Goal: Entertainment & Leisure: Consume media (video, audio)

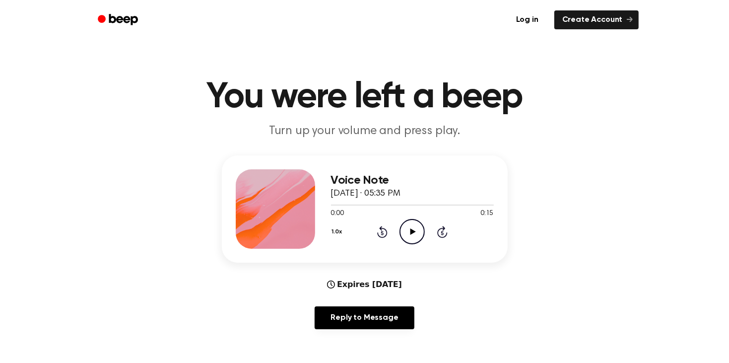
click at [407, 227] on icon "Play Audio" at bounding box center [412, 231] width 25 height 25
click at [417, 237] on icon "Play Audio" at bounding box center [412, 231] width 25 height 25
click at [410, 228] on icon at bounding box center [412, 231] width 5 height 6
click at [412, 238] on icon "Play Audio" at bounding box center [412, 231] width 25 height 25
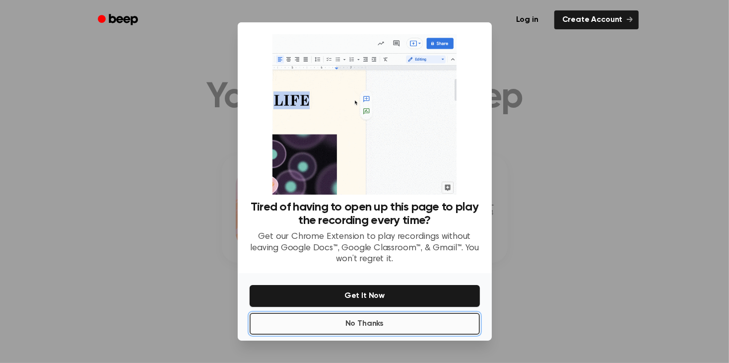
click at [445, 325] on button "No Thanks" at bounding box center [365, 324] width 230 height 22
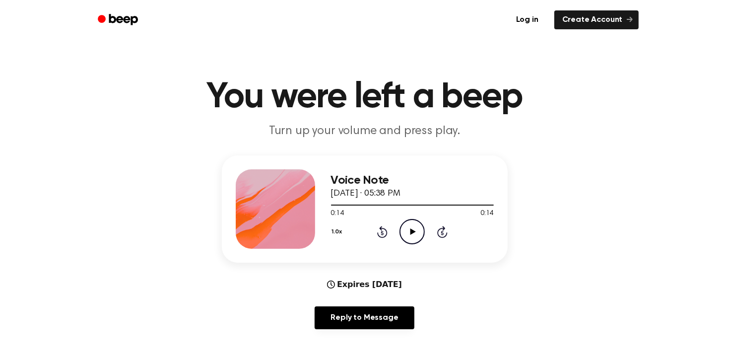
click at [415, 226] on icon "Play Audio" at bounding box center [412, 231] width 25 height 25
click at [413, 226] on icon "Play Audio" at bounding box center [412, 231] width 25 height 25
click at [419, 226] on icon "Play Audio" at bounding box center [412, 231] width 25 height 25
click at [417, 246] on div "Voice Note October 12, 2025 · 05:41 PM 0:16 0:16 Your browser does not support …" at bounding box center [412, 208] width 163 height 79
click at [415, 240] on icon "Play Audio" at bounding box center [412, 231] width 25 height 25
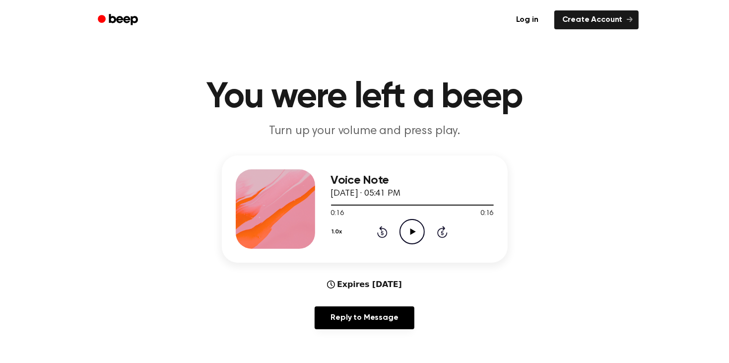
click at [409, 225] on icon "Play Audio" at bounding box center [412, 231] width 25 height 25
click at [414, 237] on icon "Play Audio" at bounding box center [412, 231] width 25 height 25
click at [401, 237] on icon "Play Audio" at bounding box center [412, 231] width 25 height 25
click at [418, 231] on icon "Play Audio" at bounding box center [412, 231] width 25 height 25
click at [402, 218] on div "0:00 0:15" at bounding box center [412, 213] width 163 height 10
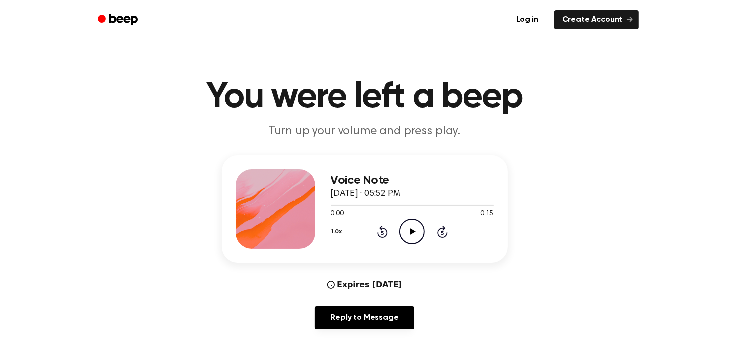
click at [407, 224] on icon "Play Audio" at bounding box center [412, 231] width 25 height 25
click at [420, 223] on icon "Play Audio" at bounding box center [412, 231] width 25 height 25
click at [410, 228] on icon at bounding box center [412, 231] width 5 height 6
click at [406, 227] on icon "Play Audio" at bounding box center [412, 231] width 25 height 25
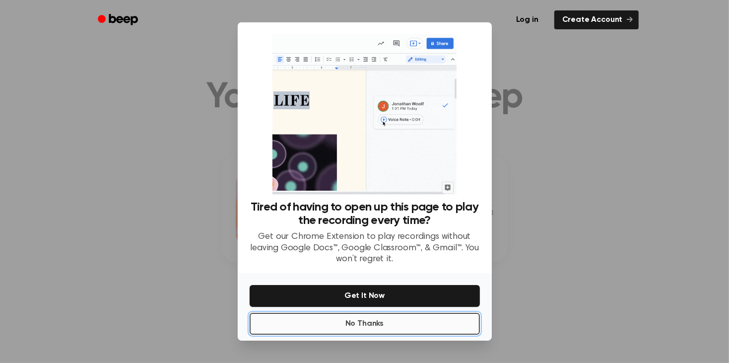
click at [419, 332] on button "No Thanks" at bounding box center [365, 324] width 230 height 22
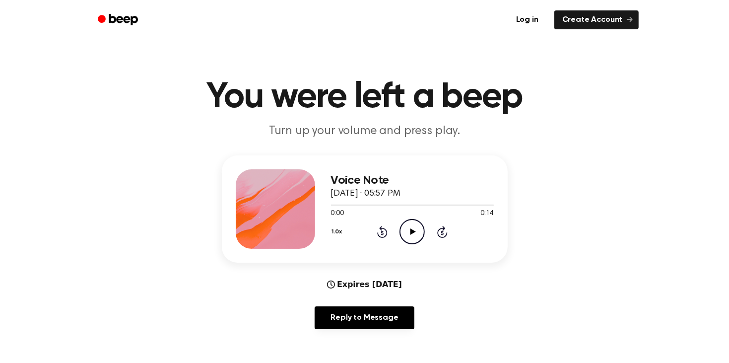
click at [405, 233] on icon "Play Audio" at bounding box center [412, 231] width 25 height 25
click at [409, 236] on icon "Play Audio" at bounding box center [412, 231] width 25 height 25
